Goal: Manage account settings

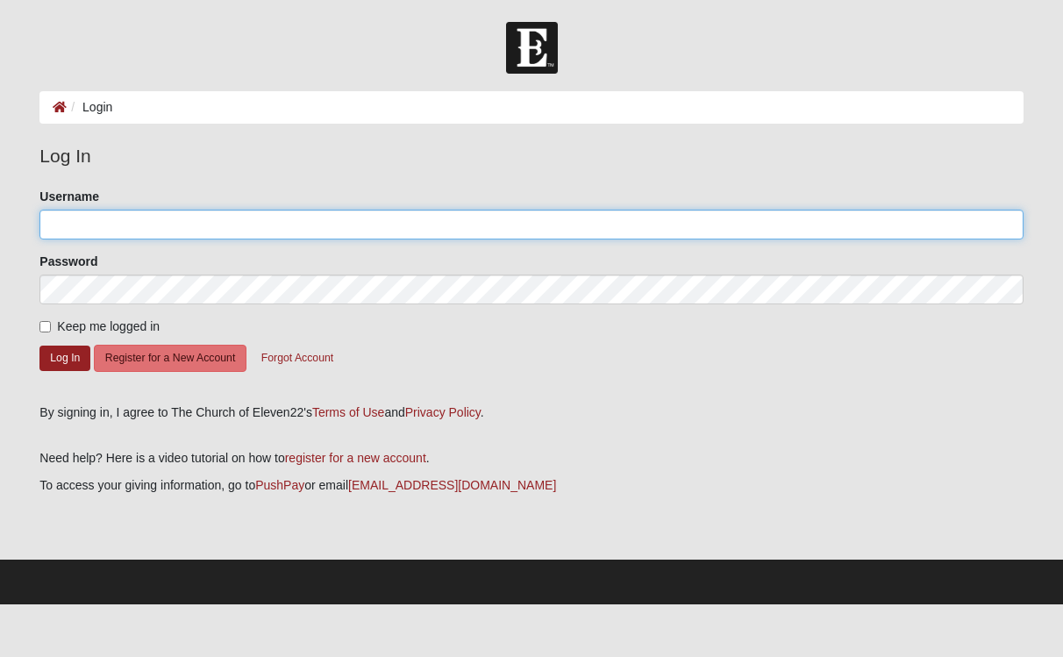
type input "SusanR"
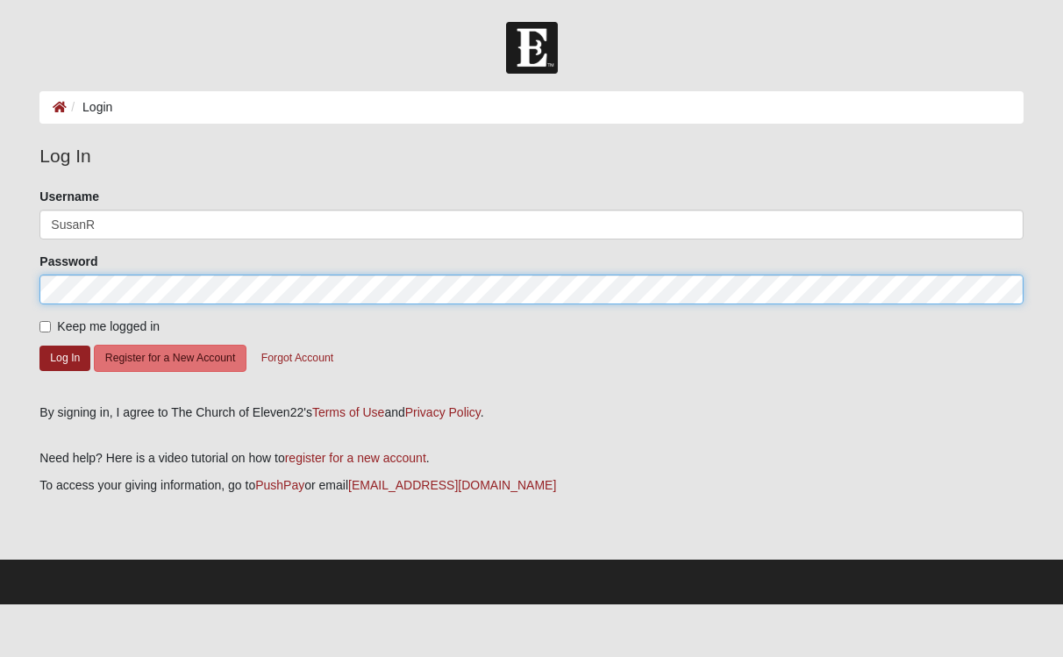
click at [65, 357] on button "Log In" at bounding box center [64, 357] width 51 height 25
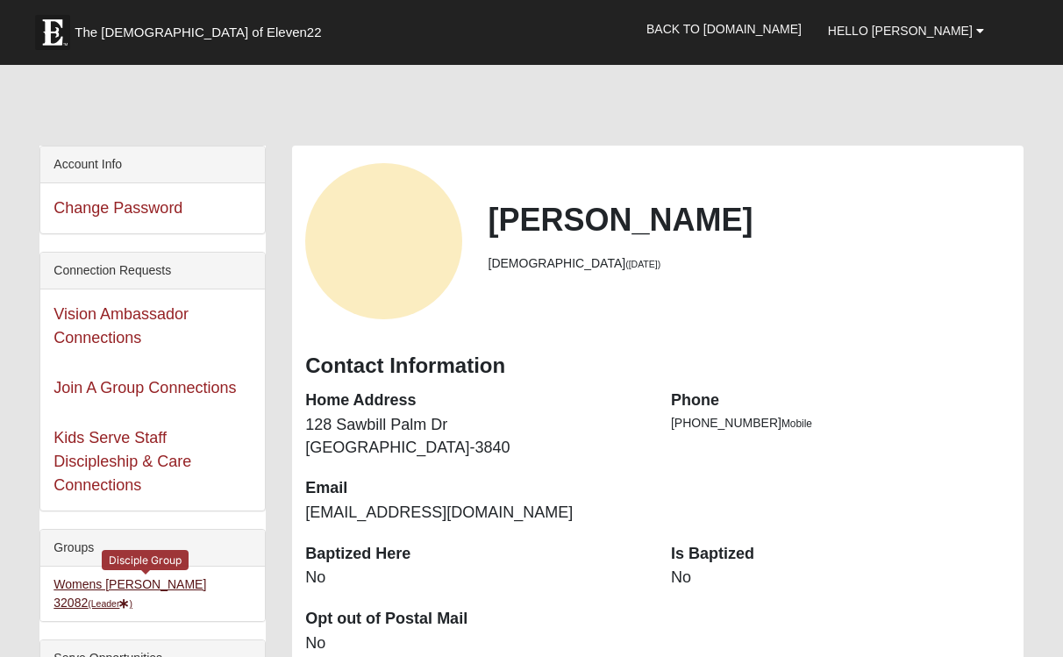
click at [156, 585] on link "Womens [PERSON_NAME] 32082 (Leader )" at bounding box center [129, 593] width 153 height 32
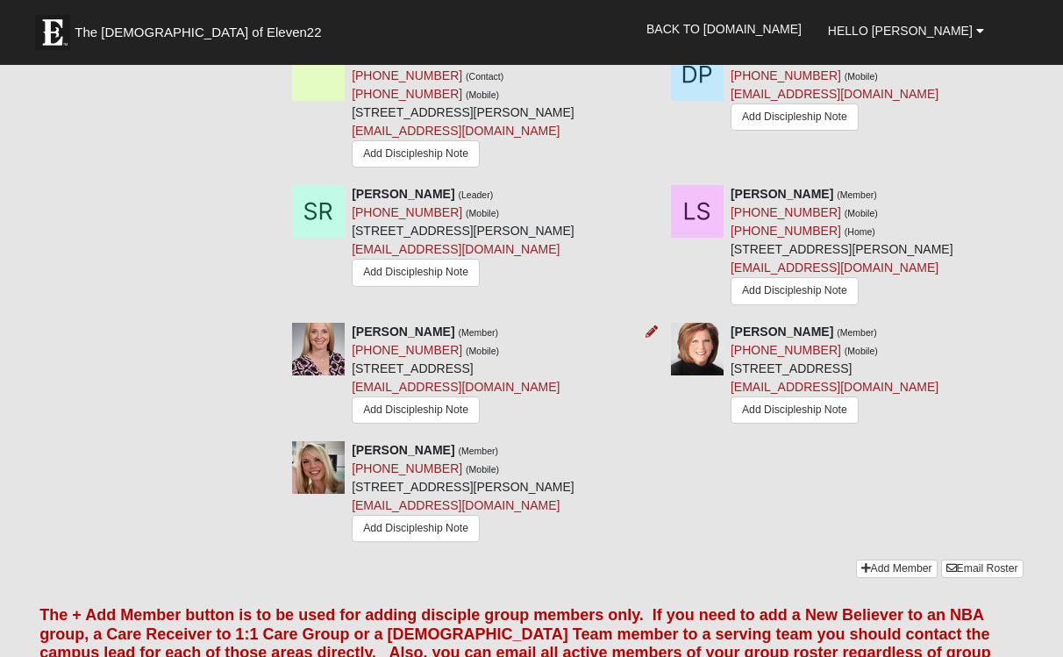
scroll to position [1746, 0]
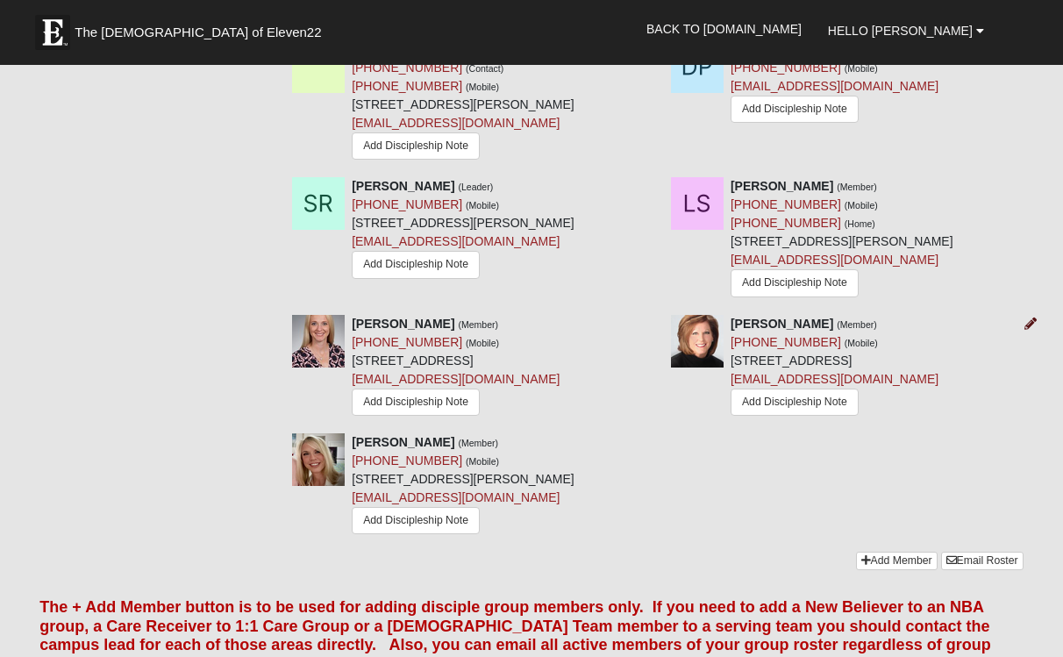
click at [1033, 318] on icon at bounding box center [1030, 323] width 12 height 12
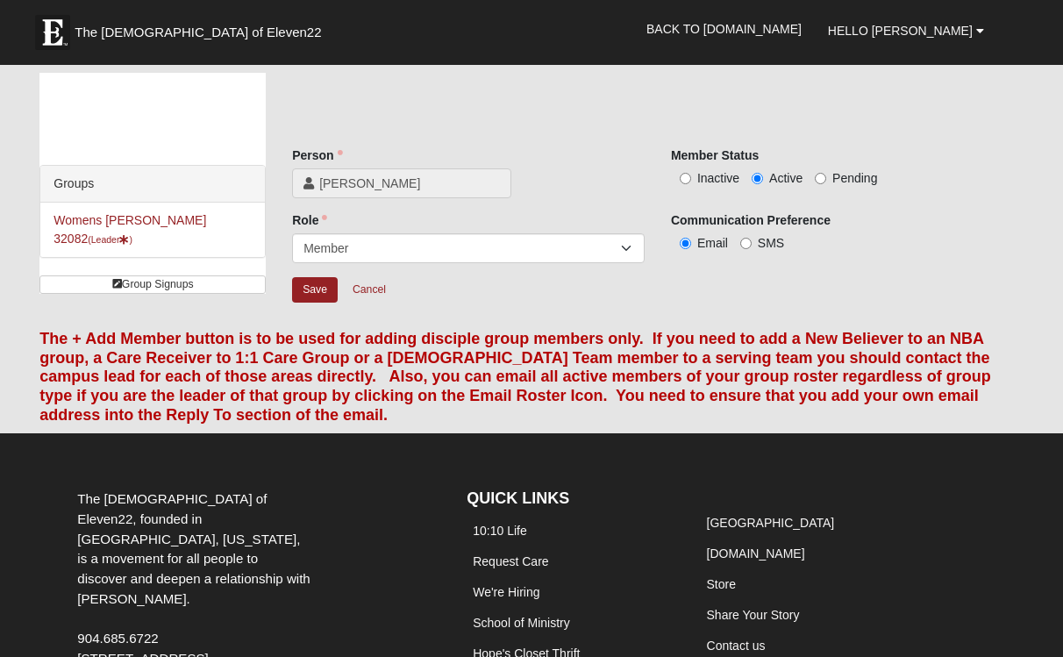
click at [686, 177] on input "Inactive" at bounding box center [684, 178] width 11 height 11
radio input "true"
click at [306, 290] on input "Save" at bounding box center [315, 289] width 46 height 25
